Goal: Task Accomplishment & Management: Use online tool/utility

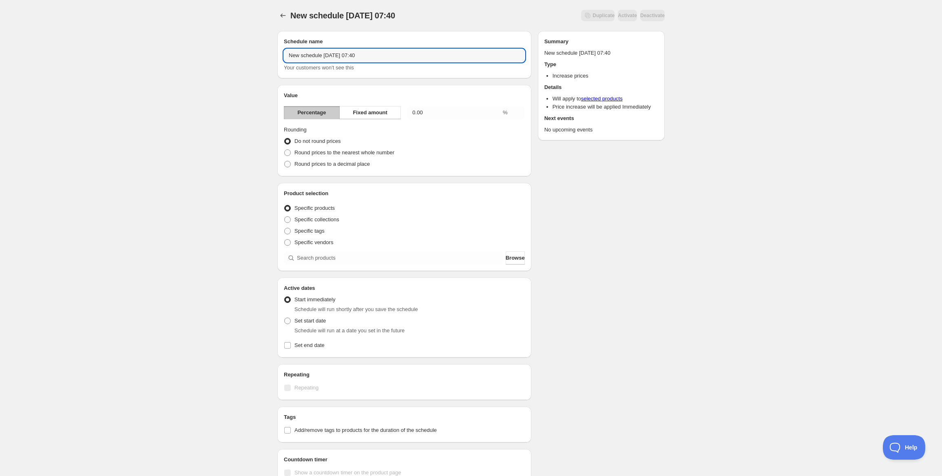
drag, startPoint x: 372, startPoint y: 57, endPoint x: 242, endPoint y: 48, distance: 130.8
click at [242, 48] on div "New schedule [DATE] 07:40. This page is ready New schedule [DATE] 07:40 Duplica…" at bounding box center [471, 275] width 942 height 550
type input "AT Bordeaux Increase 2.5% for Tariffs"
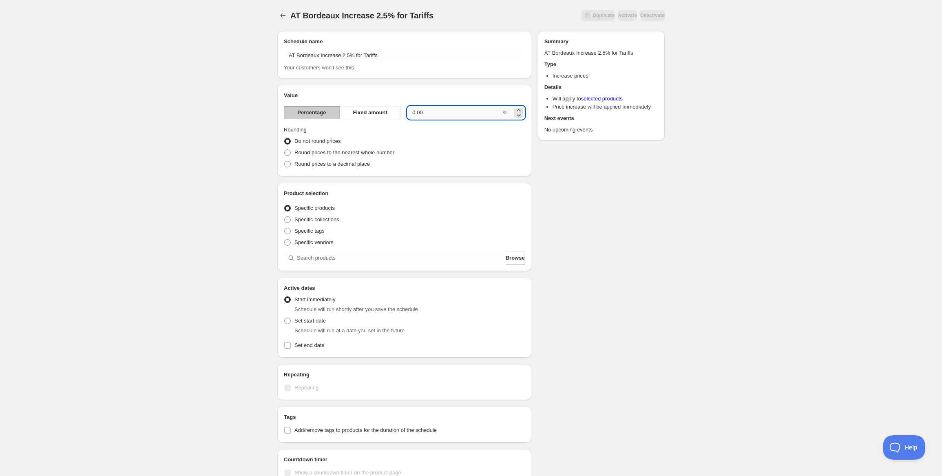
click at [427, 113] on input "0.00" at bounding box center [454, 112] width 94 height 13
drag, startPoint x: 427, startPoint y: 113, endPoint x: 380, endPoint y: 113, distance: 46.9
click at [380, 113] on div "Percentage Fixed amount 0.00 %" at bounding box center [404, 112] width 241 height 13
type input "2.5"
click at [289, 149] on span at bounding box center [287, 152] width 7 height 7
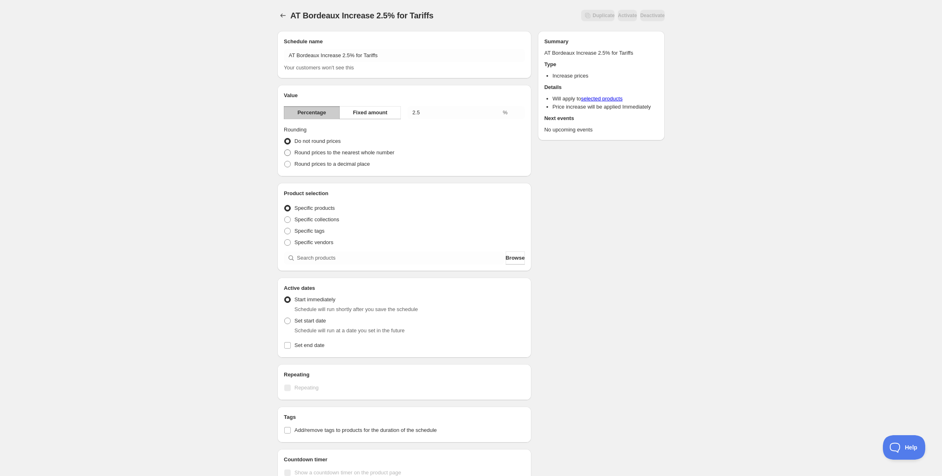
click at [285, 149] on input "Round prices to the nearest whole number" at bounding box center [284, 149] width 0 height 0
radio input "true"
click at [285, 230] on span at bounding box center [287, 231] width 7 height 7
click at [285, 228] on input "Specific tags" at bounding box center [284, 228] width 0 height 0
radio input "true"
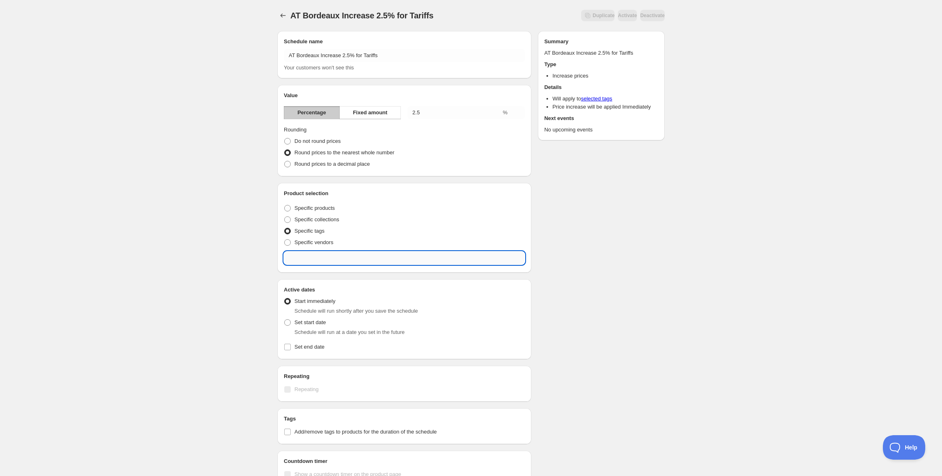
click at [301, 258] on input "text" at bounding box center [404, 257] width 241 height 13
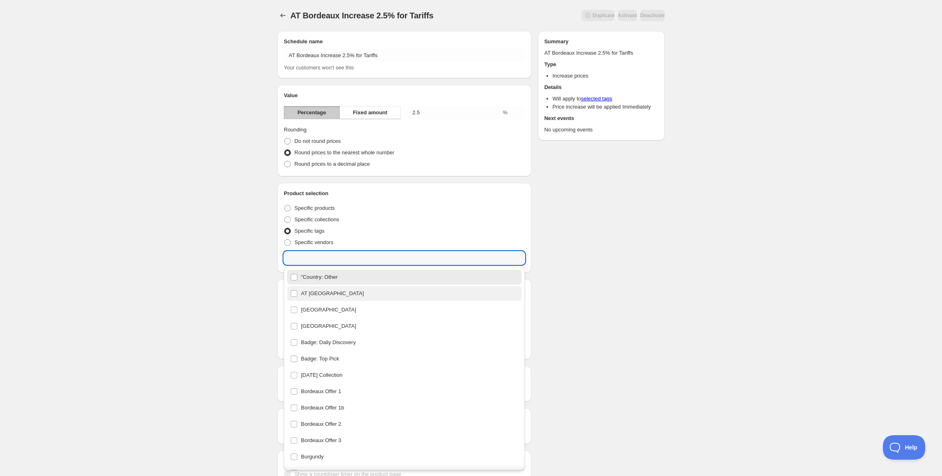
click at [297, 293] on div "AT Bordeaux" at bounding box center [404, 293] width 228 height 11
type input "AT Bordeaux"
checkbox input "true"
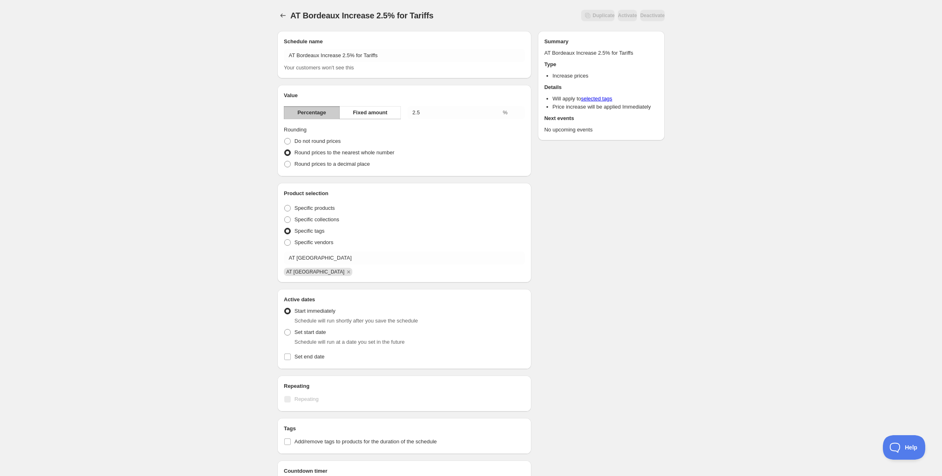
click at [602, 252] on div "Schedule name AT Bordeaux Increase 2.5% for Tariffs Your customers won't see th…" at bounding box center [468, 284] width 394 height 520
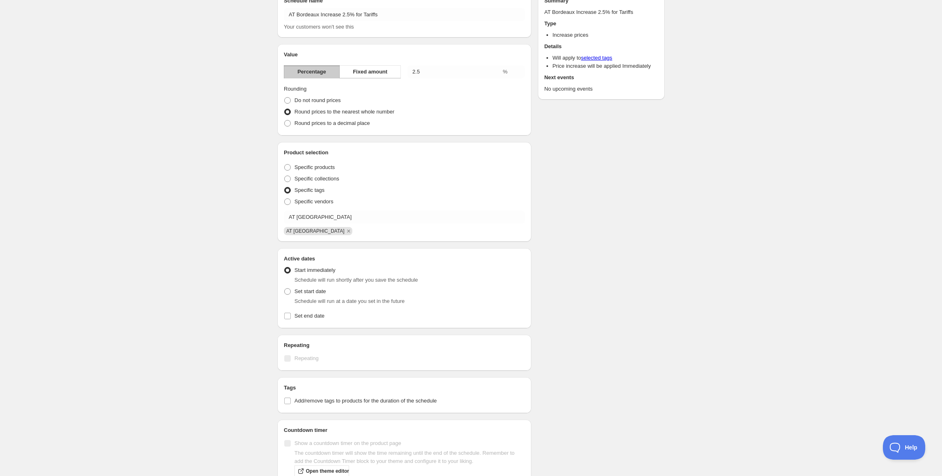
scroll to position [82, 0]
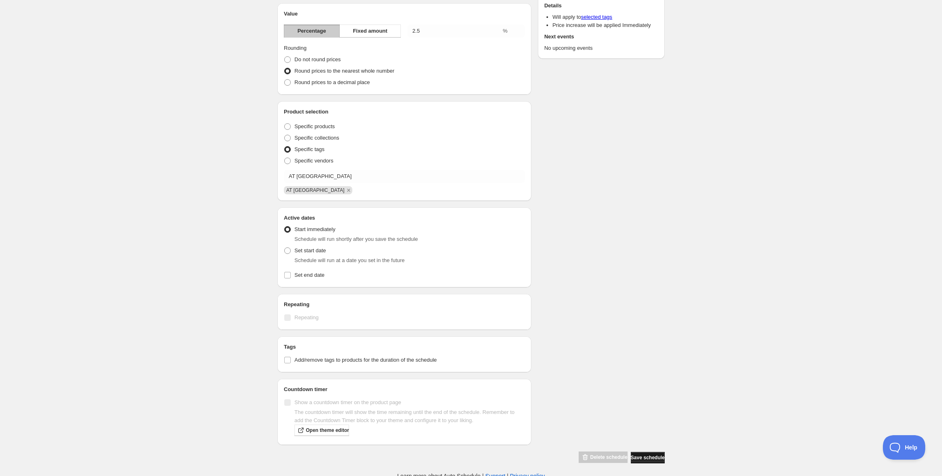
click at [650, 454] on span "Save schedule" at bounding box center [648, 457] width 34 height 7
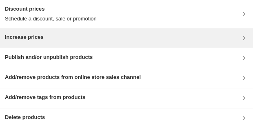
click at [146, 33] on div "Increase prices" at bounding box center [126, 38] width 243 height 10
